Goal: Download file/media

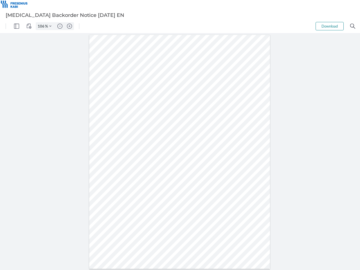
click at [17, 26] on img "Panel" at bounding box center [16, 26] width 5 height 5
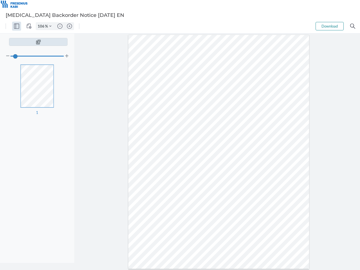
click at [29, 26] on img "View Controls" at bounding box center [28, 26] width 5 height 5
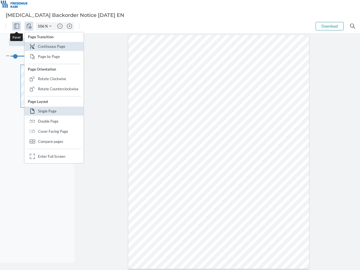
click at [42, 26] on input "106" at bounding box center [40, 26] width 9 height 5
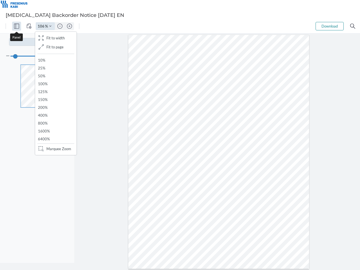
click at [50, 26] on img "Zoom Controls" at bounding box center [50, 26] width 2 height 2
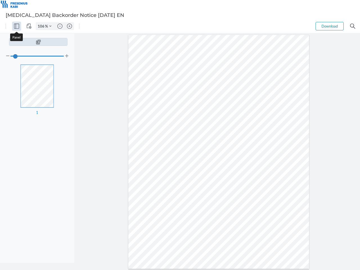
click at [60, 26] on img "Zoom out" at bounding box center [59, 26] width 5 height 5
click at [70, 26] on img "Zoom in" at bounding box center [69, 26] width 5 height 5
type input "106"
click at [330, 26] on button "Download" at bounding box center [330, 26] width 28 height 8
click at [353, 26] on img "Search" at bounding box center [353, 26] width 5 height 5
